Goal: Complete application form

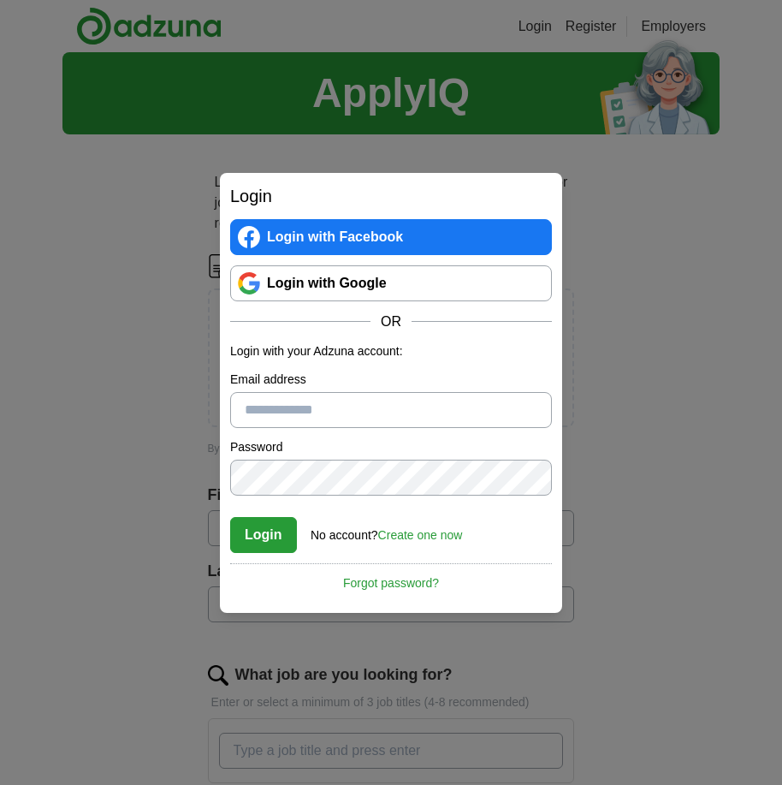
click at [324, 402] on input "Email address" at bounding box center [391, 410] width 322 height 36
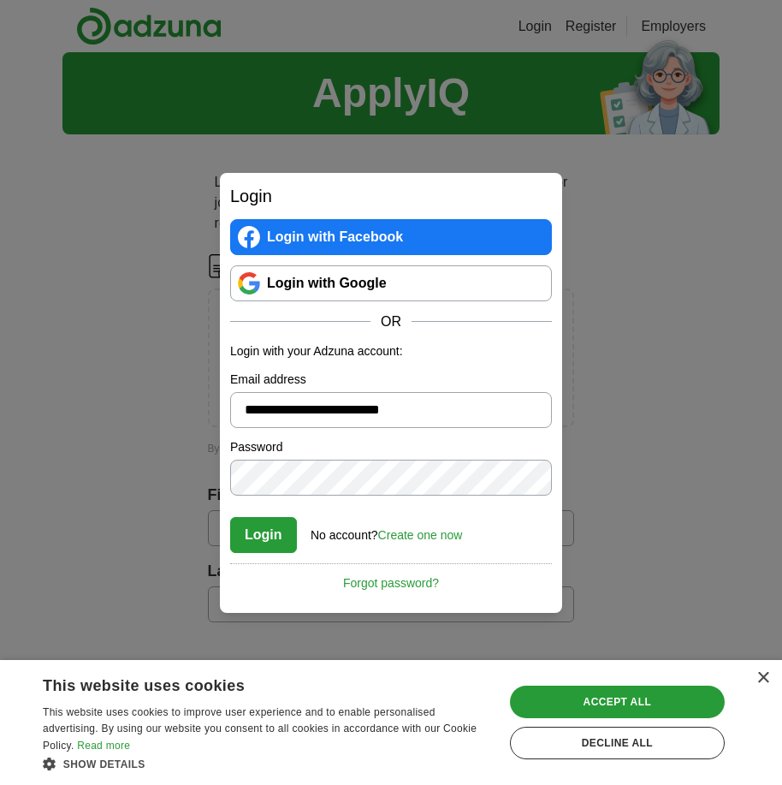
type input "**********"
click at [261, 531] on button "Login" at bounding box center [263, 535] width 67 height 36
click at [326, 280] on link "Login with Google" at bounding box center [391, 283] width 322 height 36
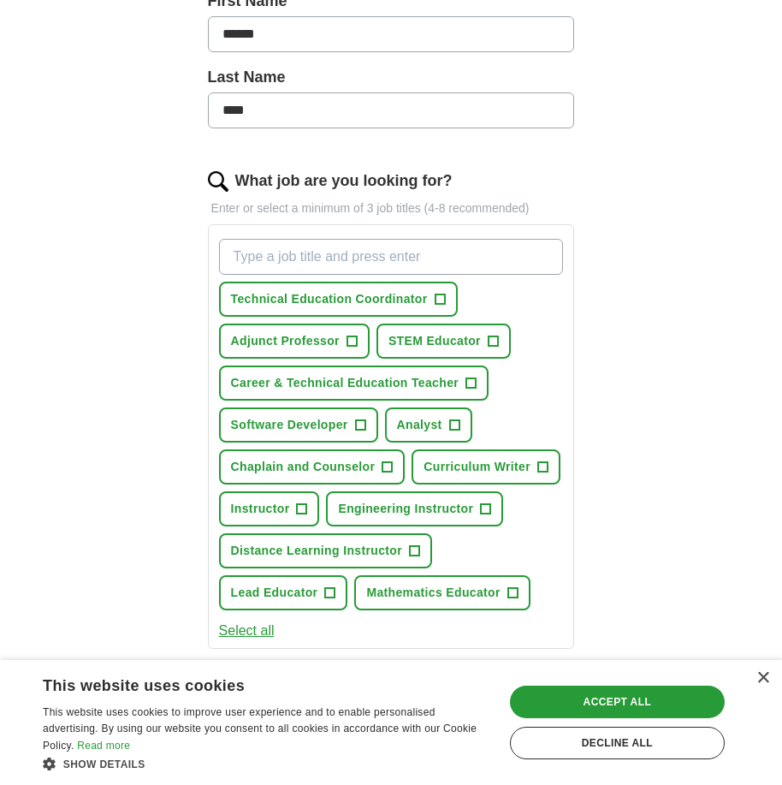
scroll to position [424, 0]
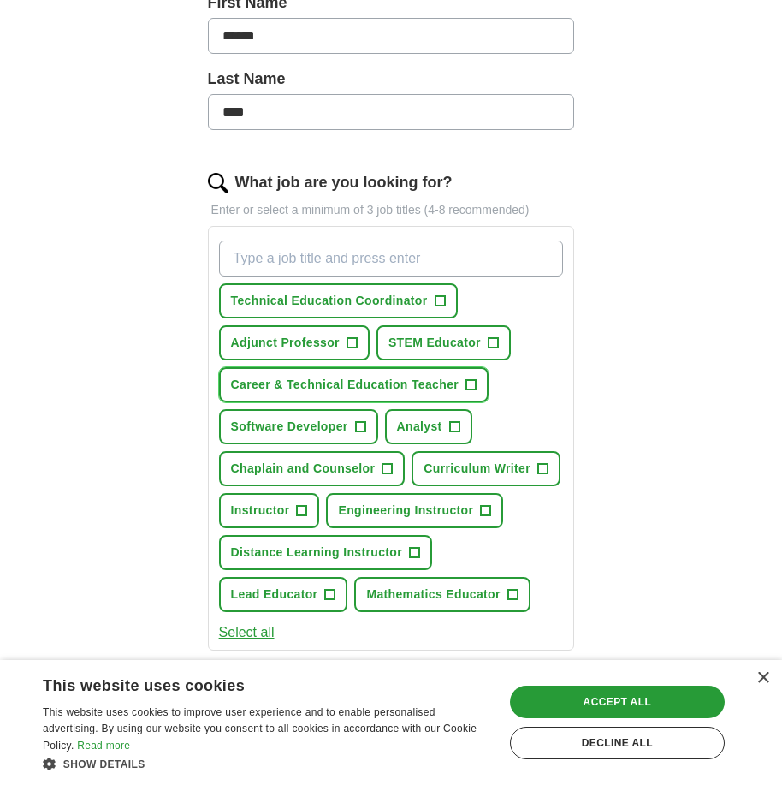
click at [383, 388] on span "Career & Technical Education Teacher" at bounding box center [345, 385] width 228 height 18
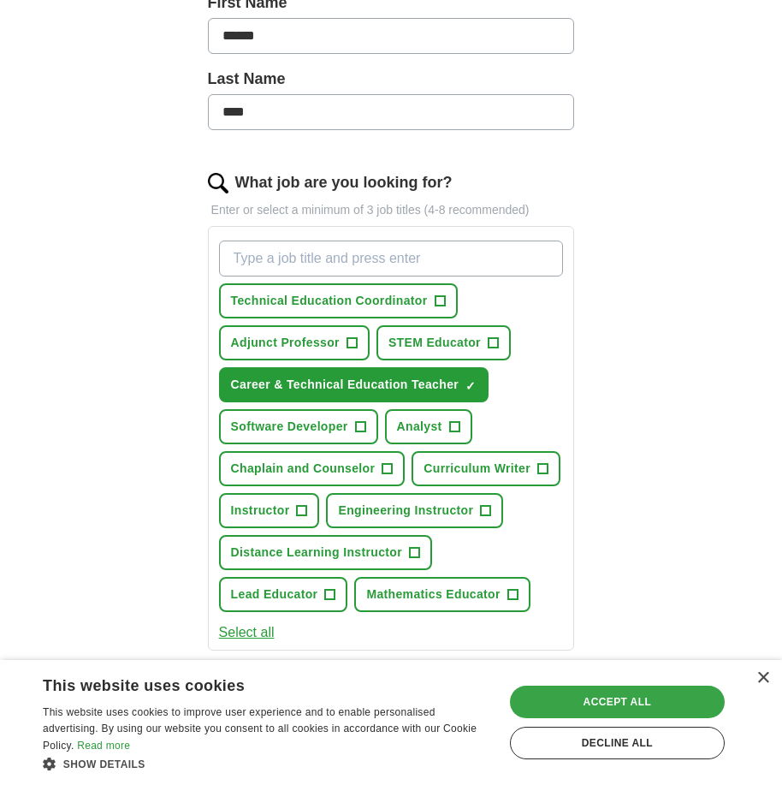
click at [635, 698] on div "Accept all" at bounding box center [617, 701] width 215 height 33
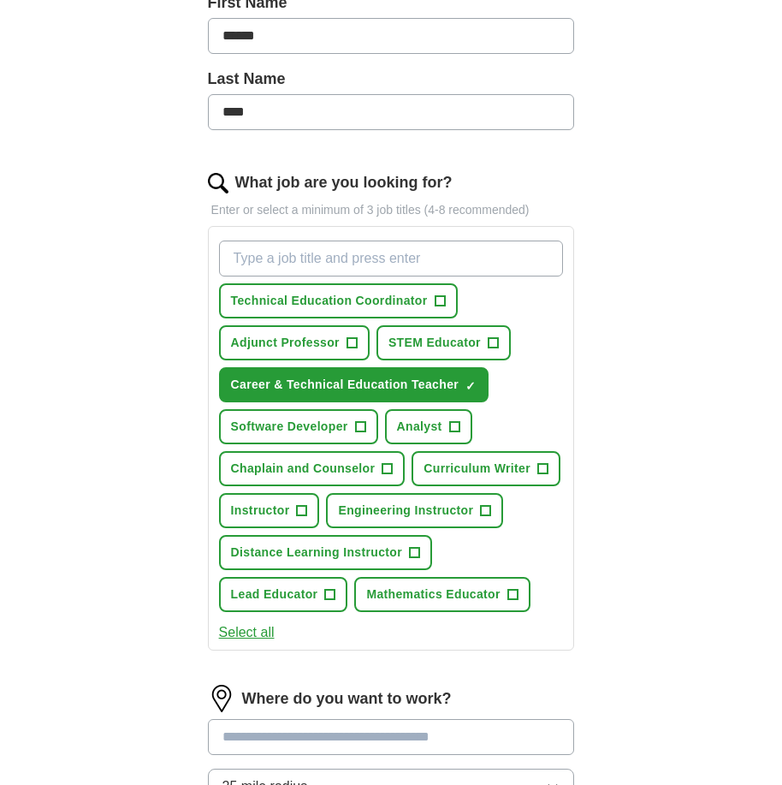
click at [258, 633] on button "Select all" at bounding box center [247, 632] width 56 height 21
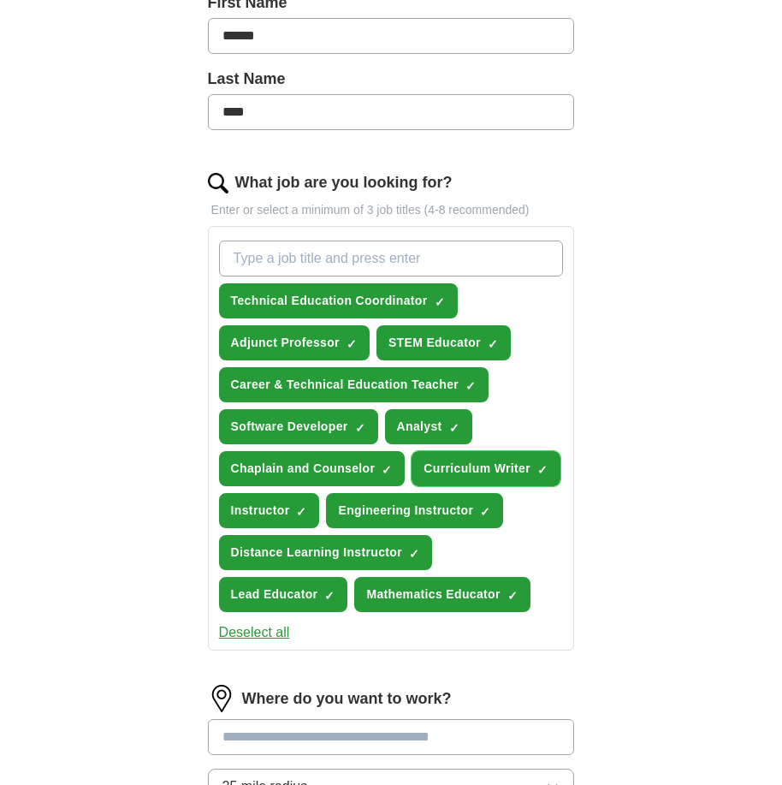
click at [0, 0] on span "×" at bounding box center [0, 0] width 0 height 0
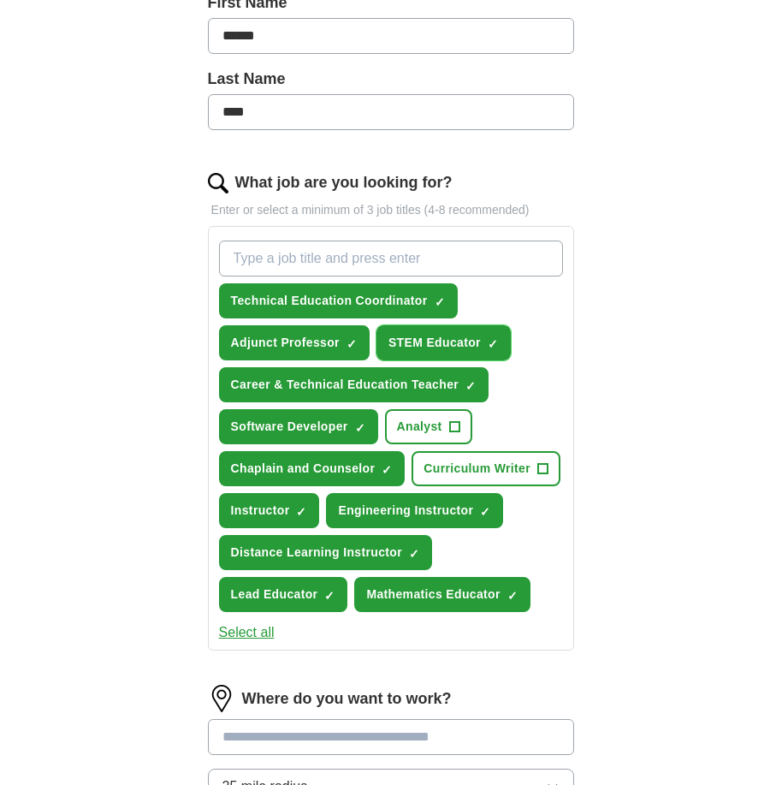
click at [0, 0] on span "×" at bounding box center [0, 0] width 0 height 0
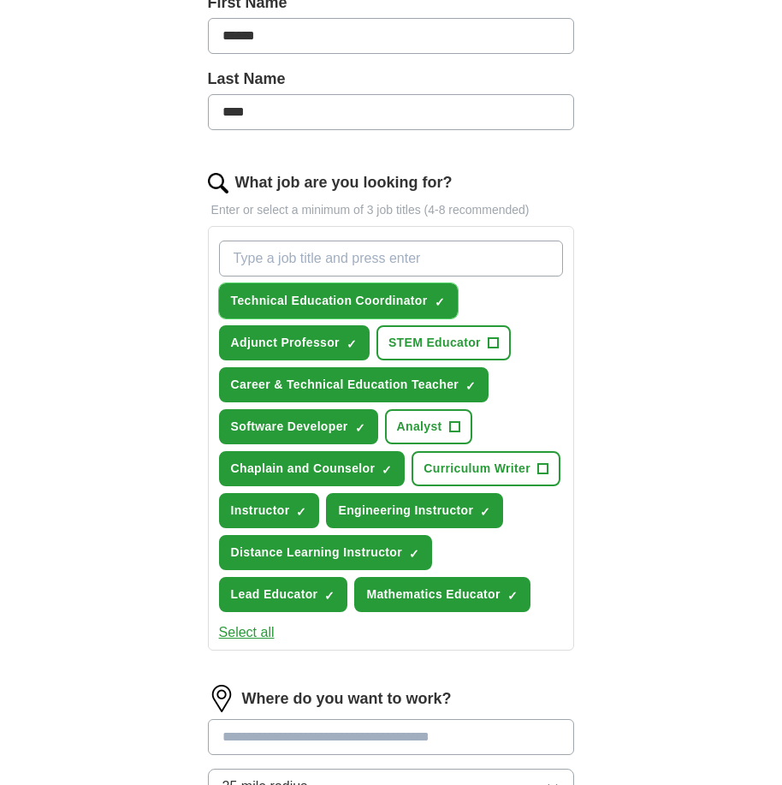
click at [0, 0] on span "×" at bounding box center [0, 0] width 0 height 0
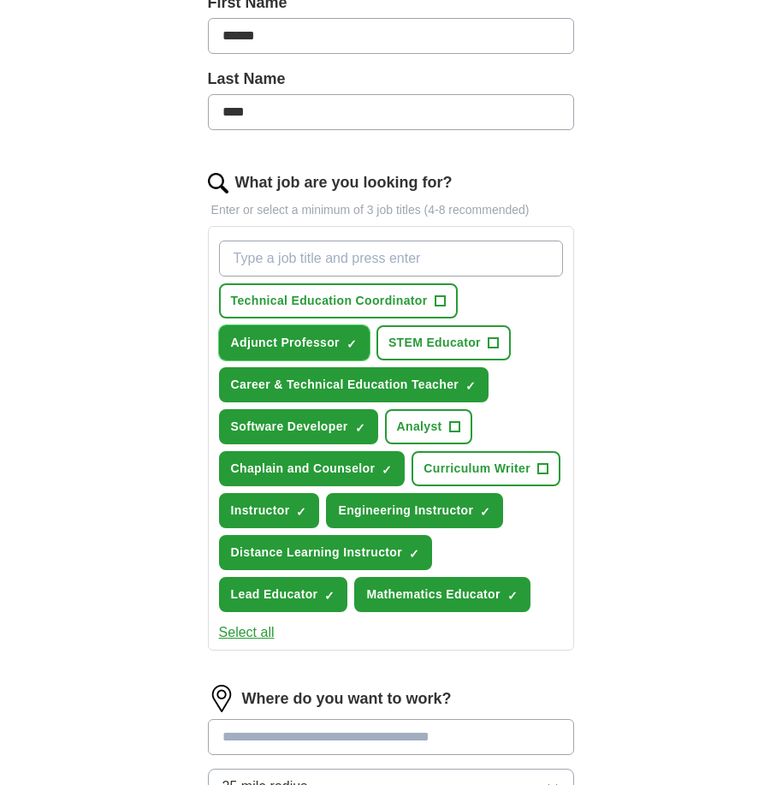
click at [0, 0] on span "×" at bounding box center [0, 0] width 0 height 0
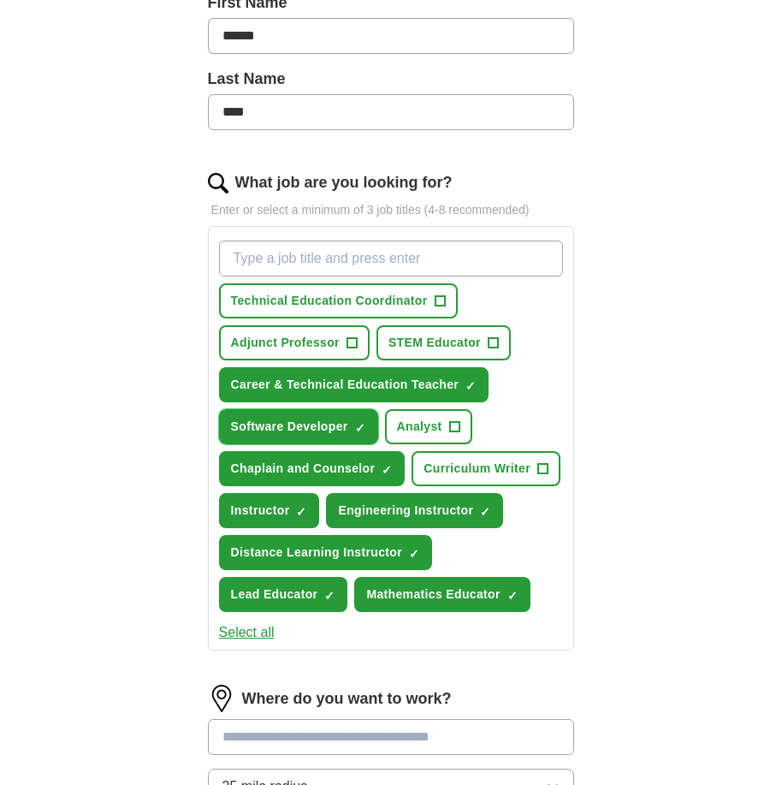
click at [0, 0] on span "×" at bounding box center [0, 0] width 0 height 0
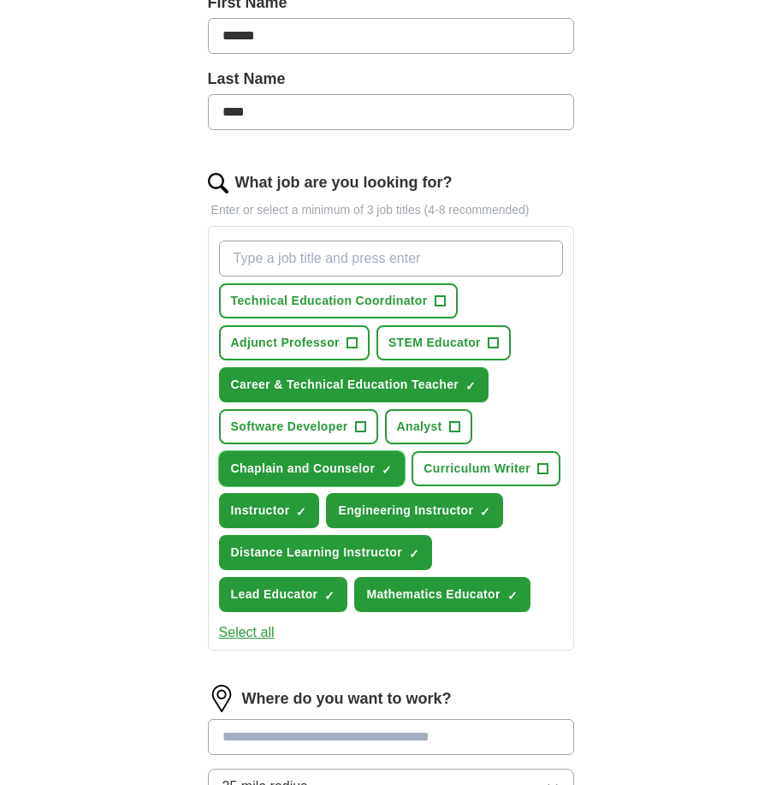
click at [0, 0] on span "×" at bounding box center [0, 0] width 0 height 0
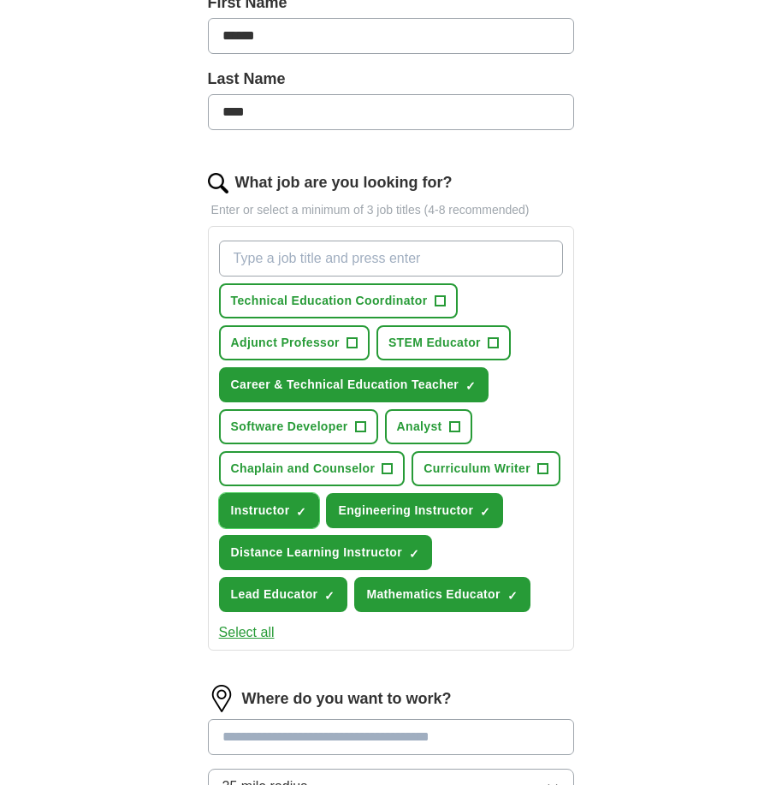
click at [294, 507] on button "Instructor ✓ ×" at bounding box center [269, 510] width 101 height 35
click at [0, 0] on span "×" at bounding box center [0, 0] width 0 height 0
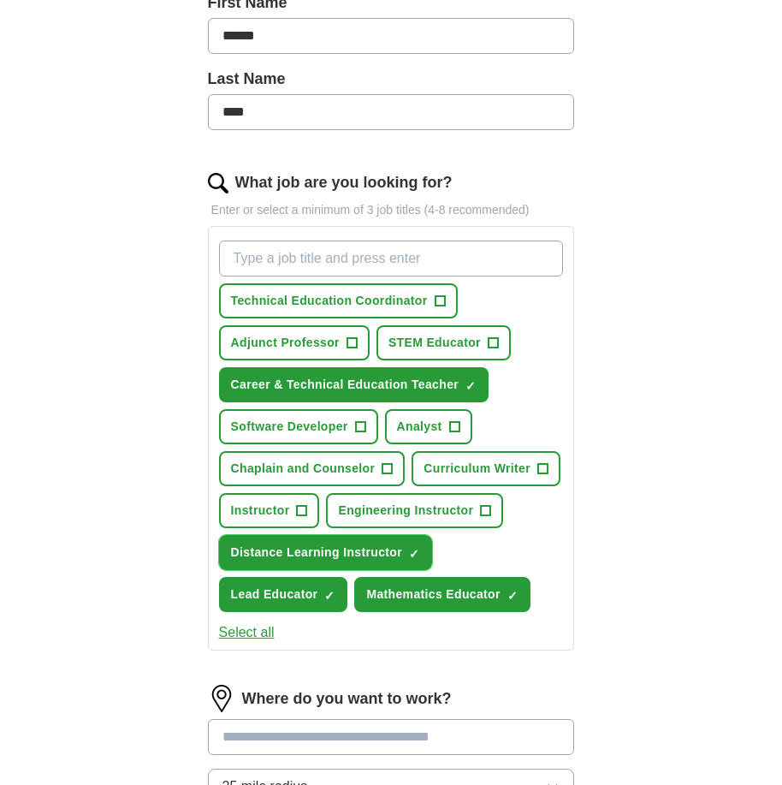
click at [0, 0] on span "×" at bounding box center [0, 0] width 0 height 0
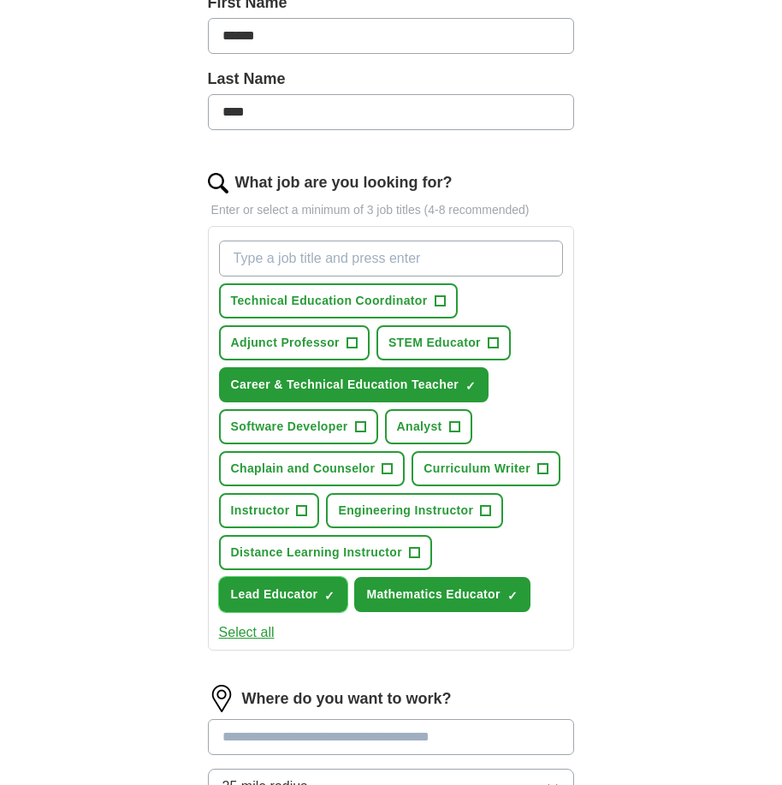
click at [0, 0] on span "×" at bounding box center [0, 0] width 0 height 0
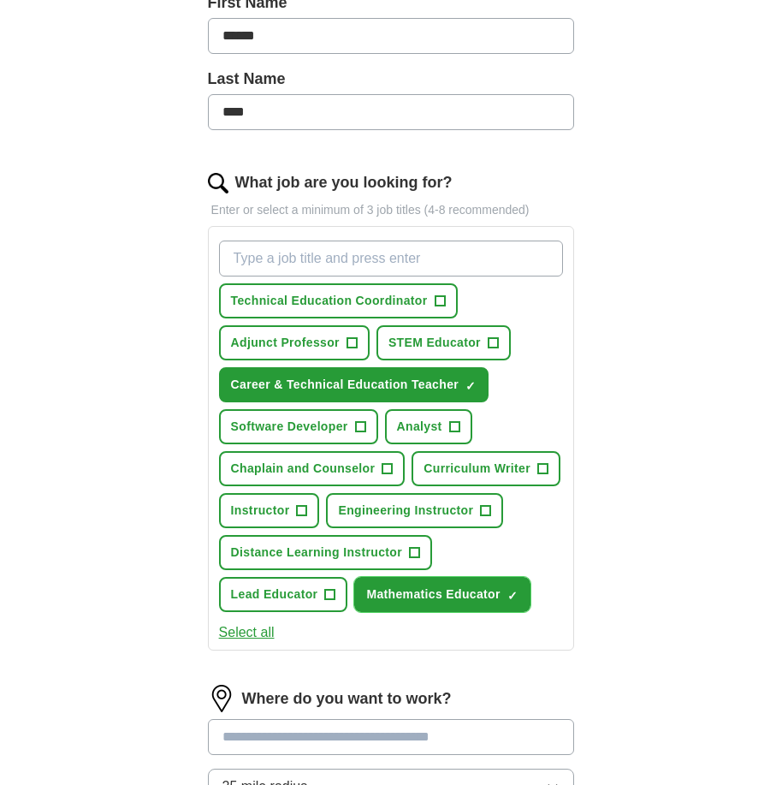
click at [0, 0] on span "×" at bounding box center [0, 0] width 0 height 0
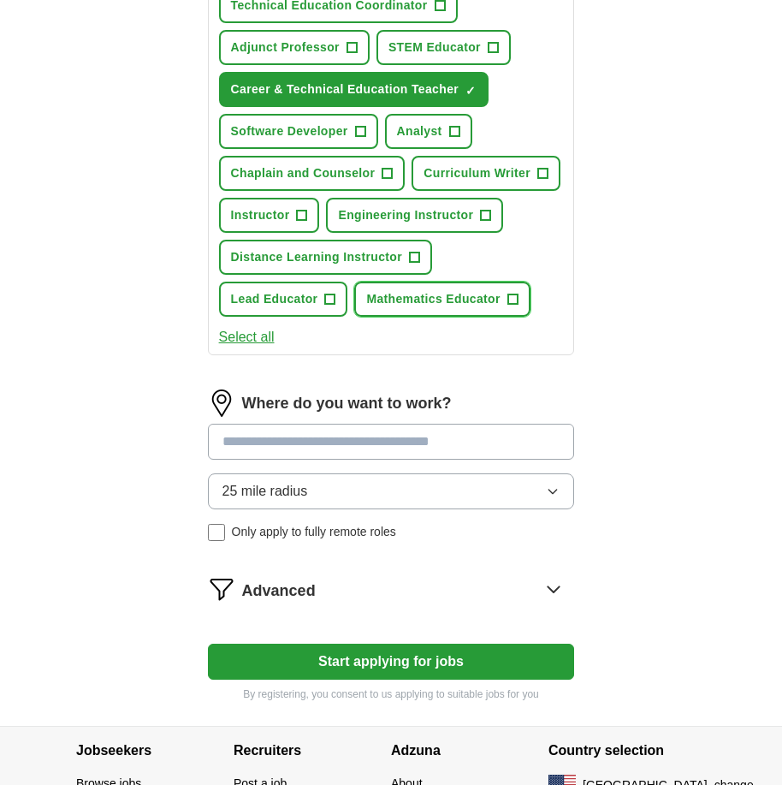
scroll to position [721, 0]
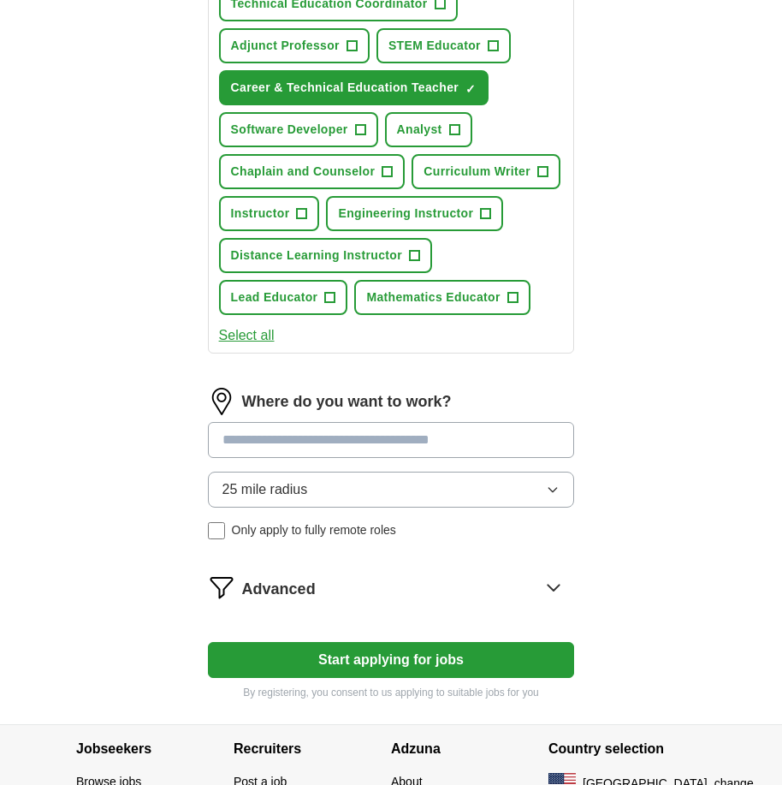
click at [430, 436] on input at bounding box center [391, 440] width 367 height 36
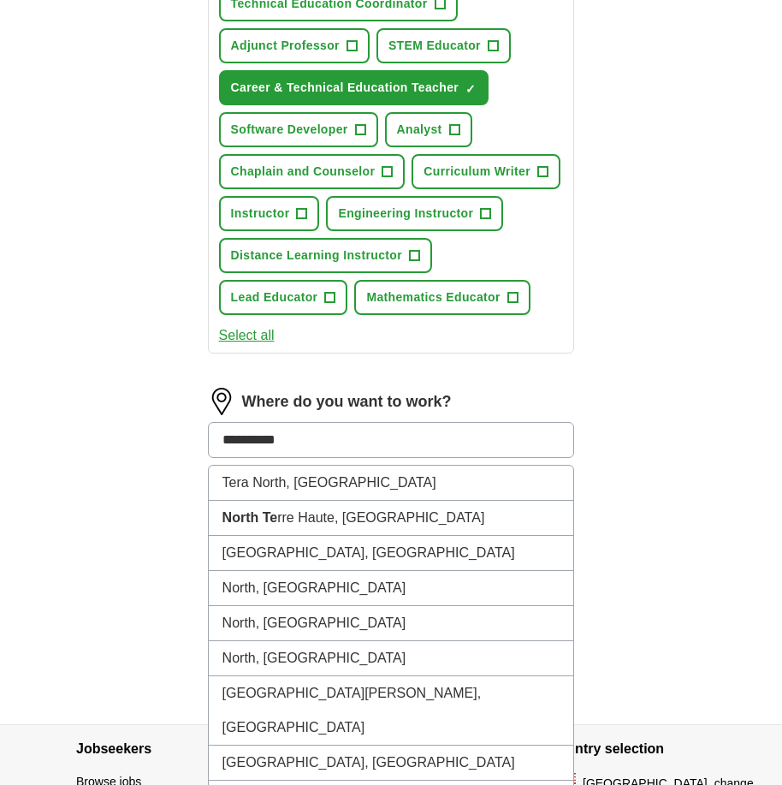
type input "**********"
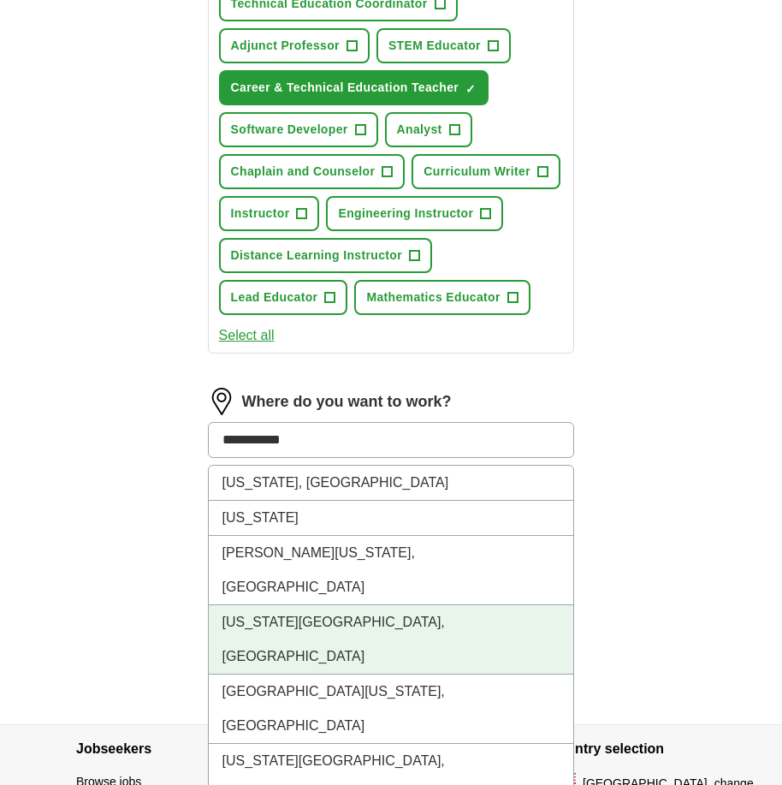
click at [345, 605] on li "[US_STATE][GEOGRAPHIC_DATA], [GEOGRAPHIC_DATA]" at bounding box center [391, 639] width 365 height 69
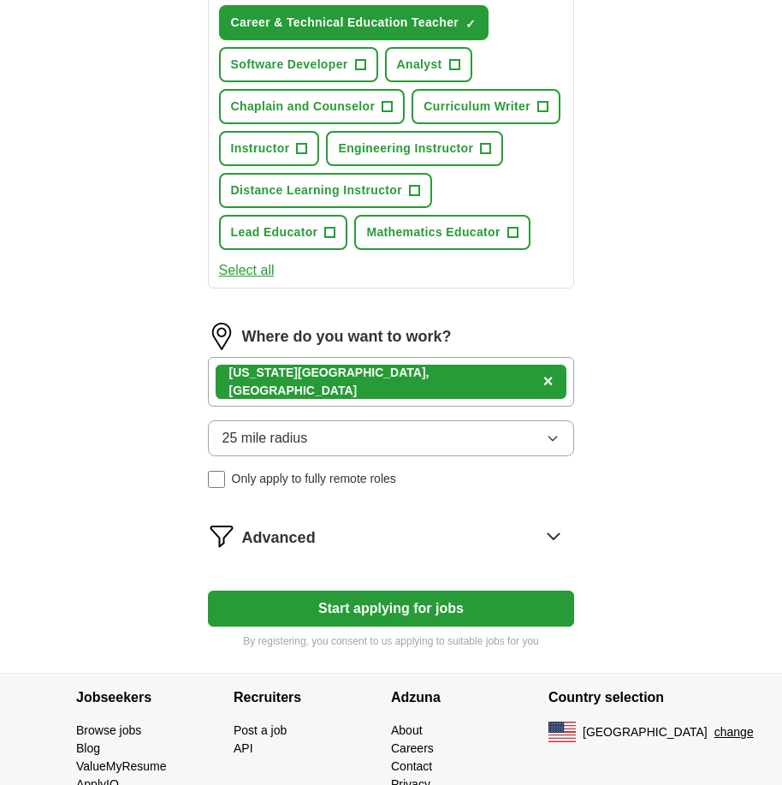
scroll to position [847, 0]
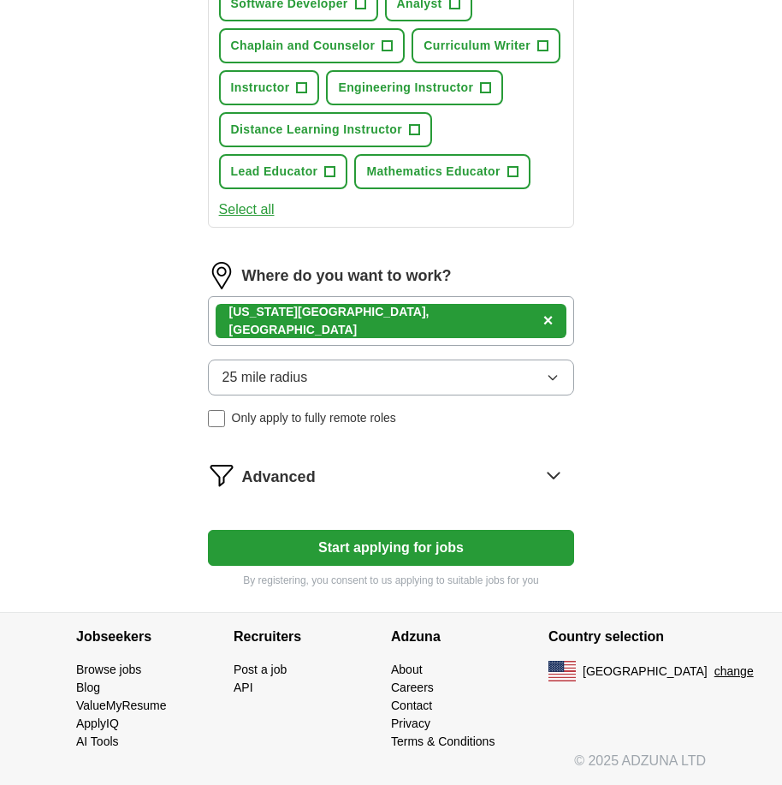
click at [367, 551] on button "Start applying for jobs" at bounding box center [391, 548] width 367 height 36
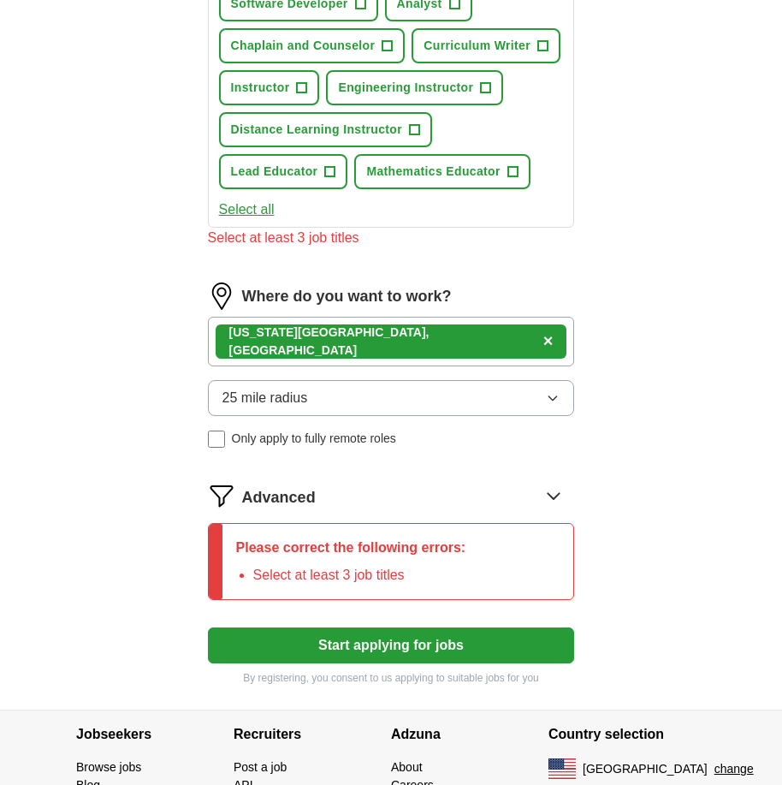
click at [556, 493] on icon at bounding box center [553, 495] width 27 height 27
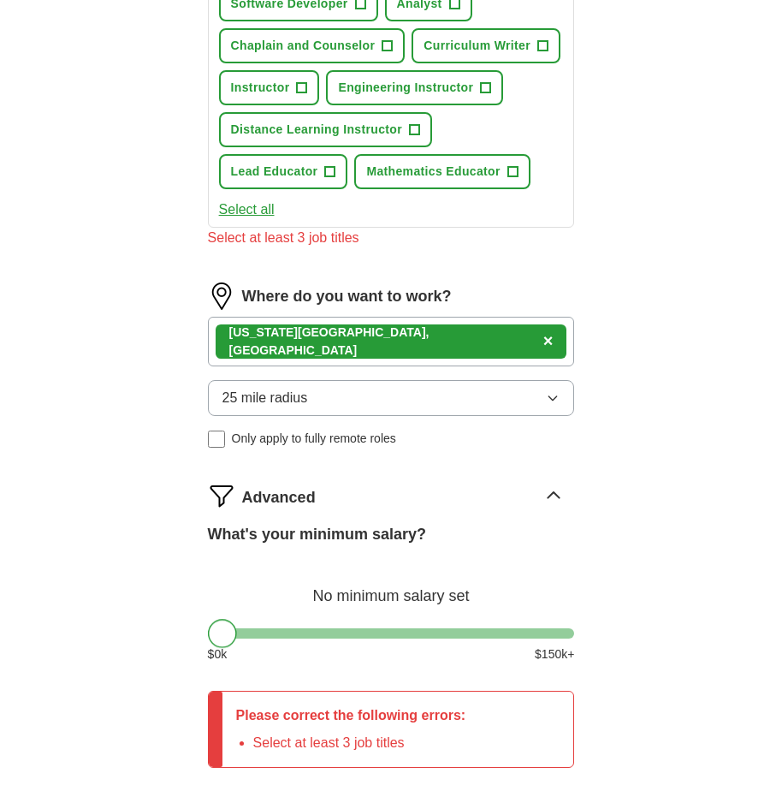
click at [215, 632] on div at bounding box center [222, 633] width 29 height 29
click at [216, 629] on div at bounding box center [222, 633] width 29 height 29
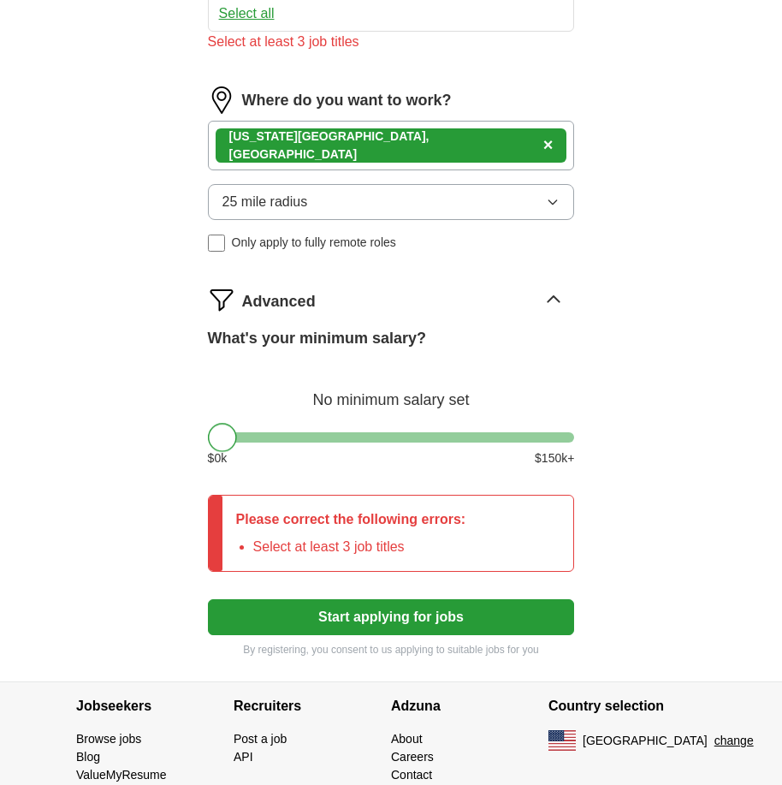
scroll to position [1041, 0]
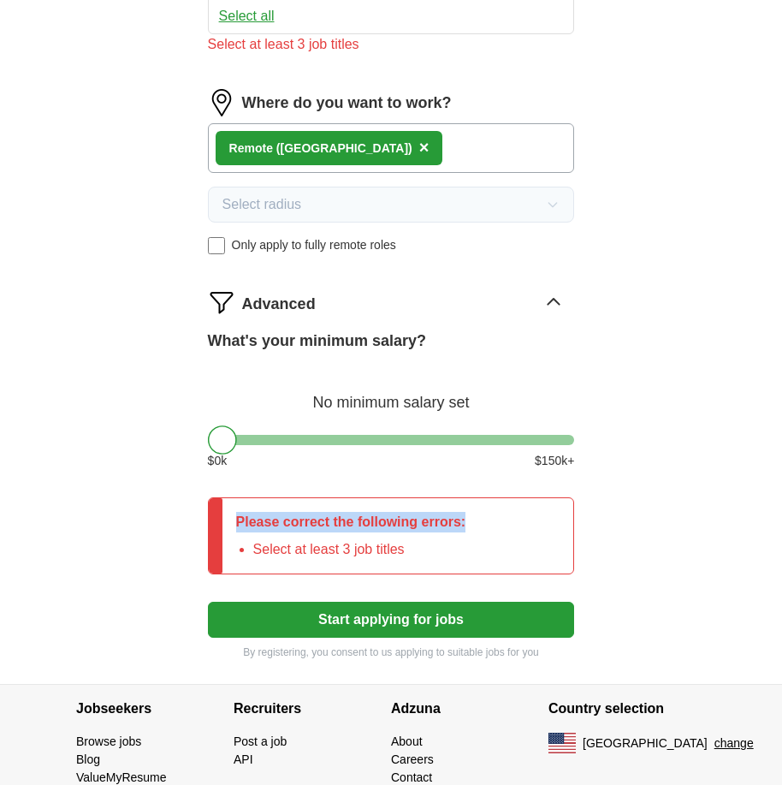
drag, startPoint x: 774, startPoint y: 454, endPoint x: 778, endPoint y: 488, distance: 34.5
click at [424, 620] on button "Start applying for jobs" at bounding box center [391, 620] width 367 height 36
click at [409, 614] on button "Start applying for jobs" at bounding box center [391, 620] width 367 height 36
